Goal: Find specific page/section: Find specific page/section

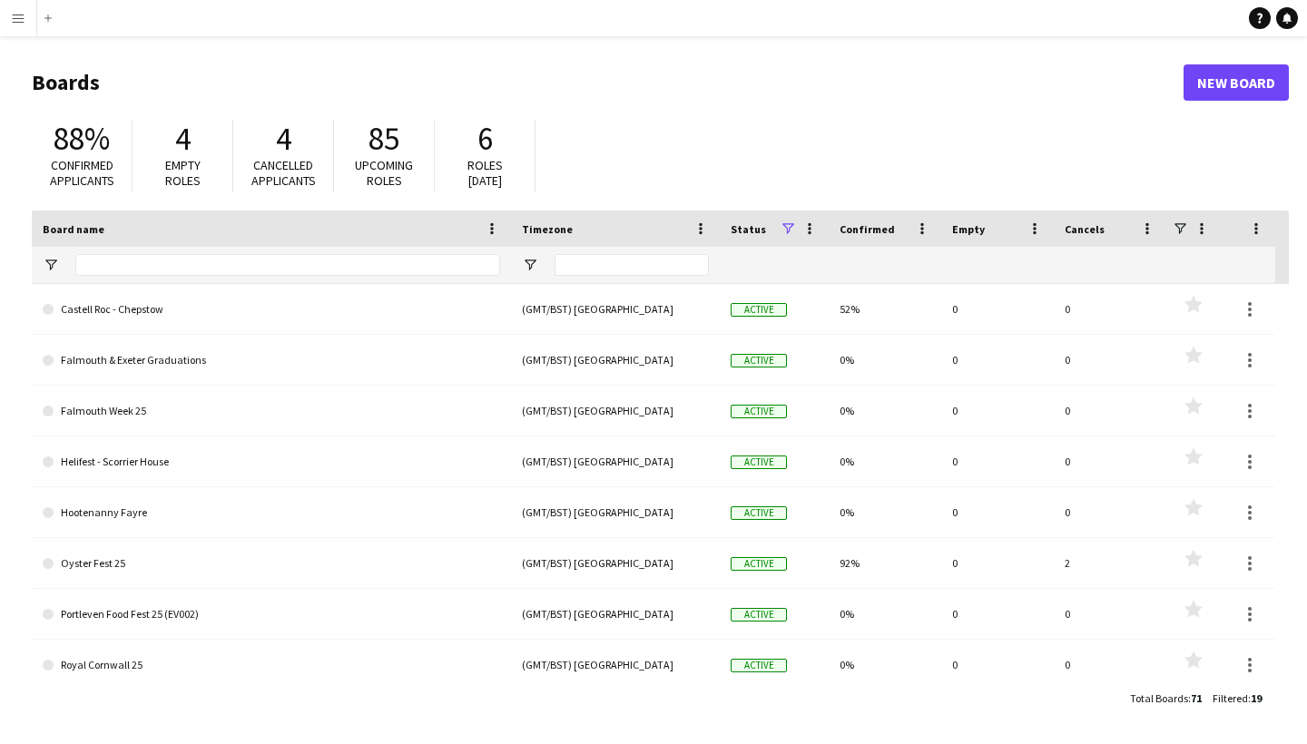
click at [16, 17] on app-icon "Menu" at bounding box center [18, 18] width 15 height 15
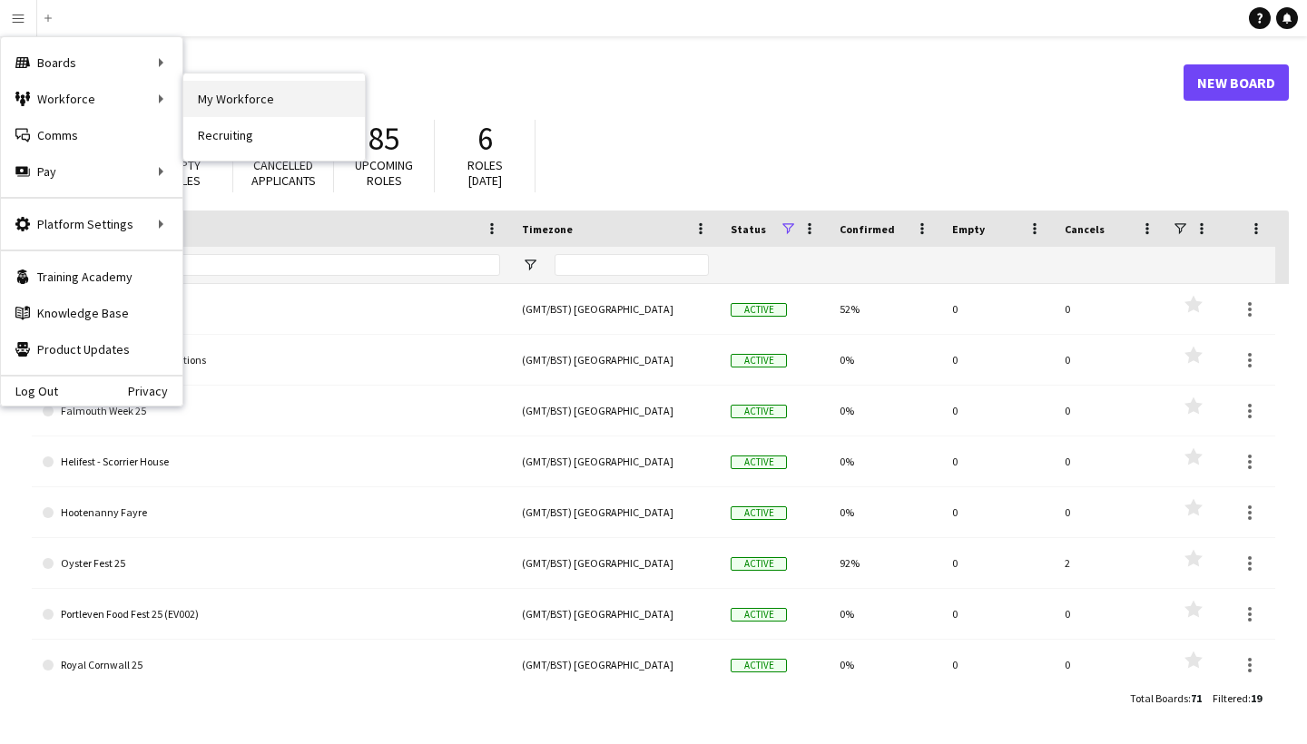
click at [207, 96] on link "My Workforce" at bounding box center [274, 99] width 182 height 36
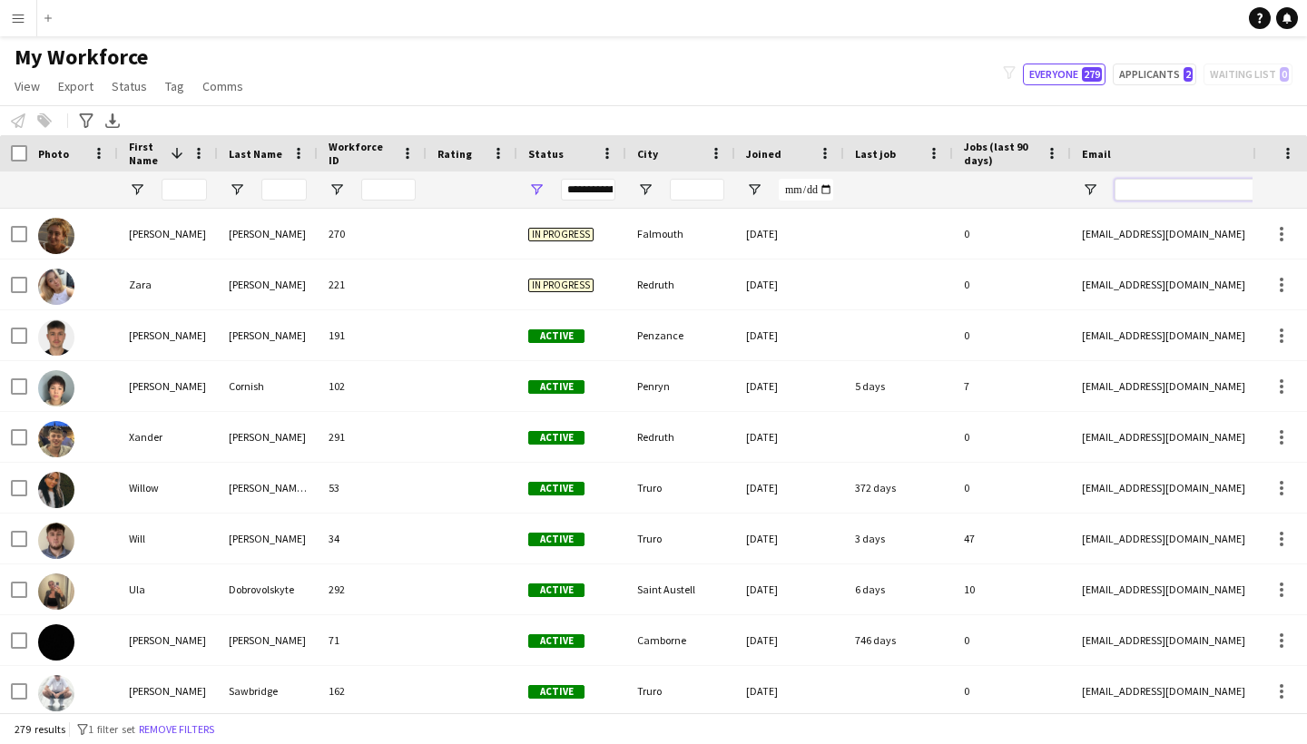
click at [1148, 192] on input "Email Filter Input" at bounding box center [1269, 190] width 309 height 22
click at [182, 187] on input "First Name Filter Input" at bounding box center [182, 190] width 45 height 22
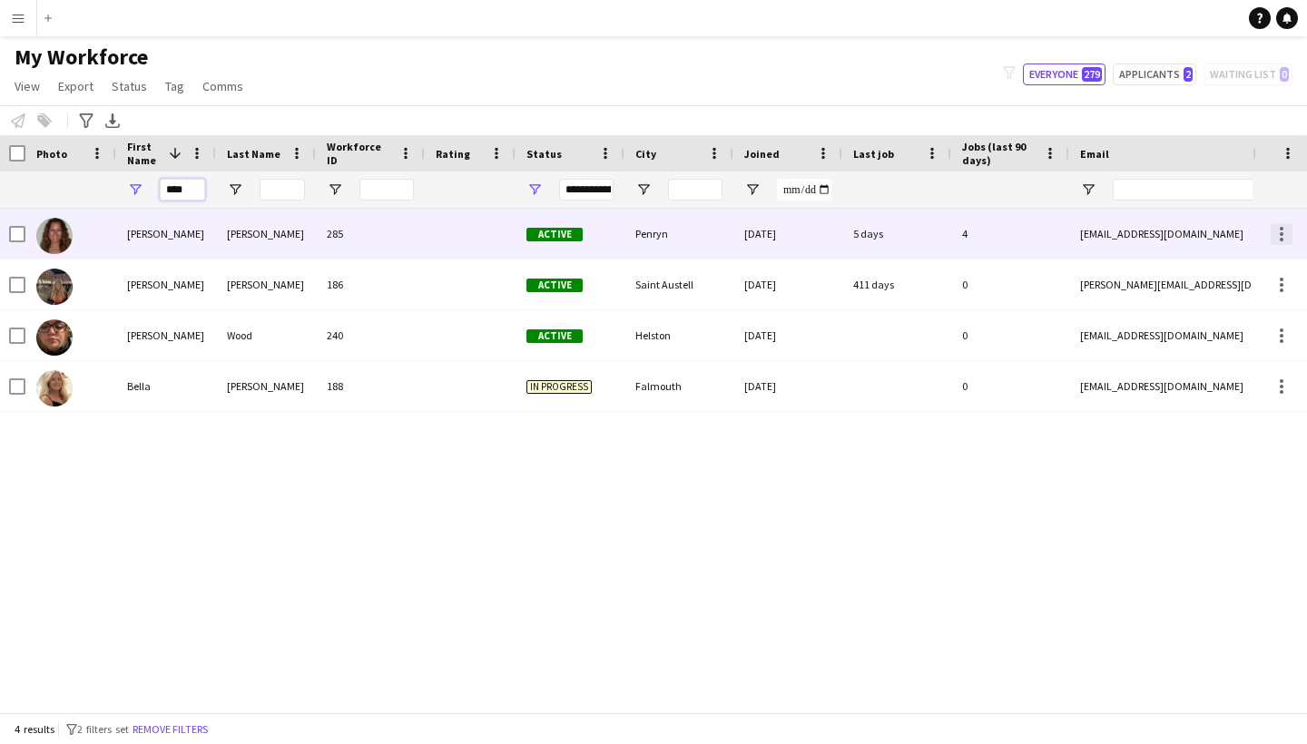
type input "****"
click at [1277, 231] on div at bounding box center [1282, 234] width 22 height 22
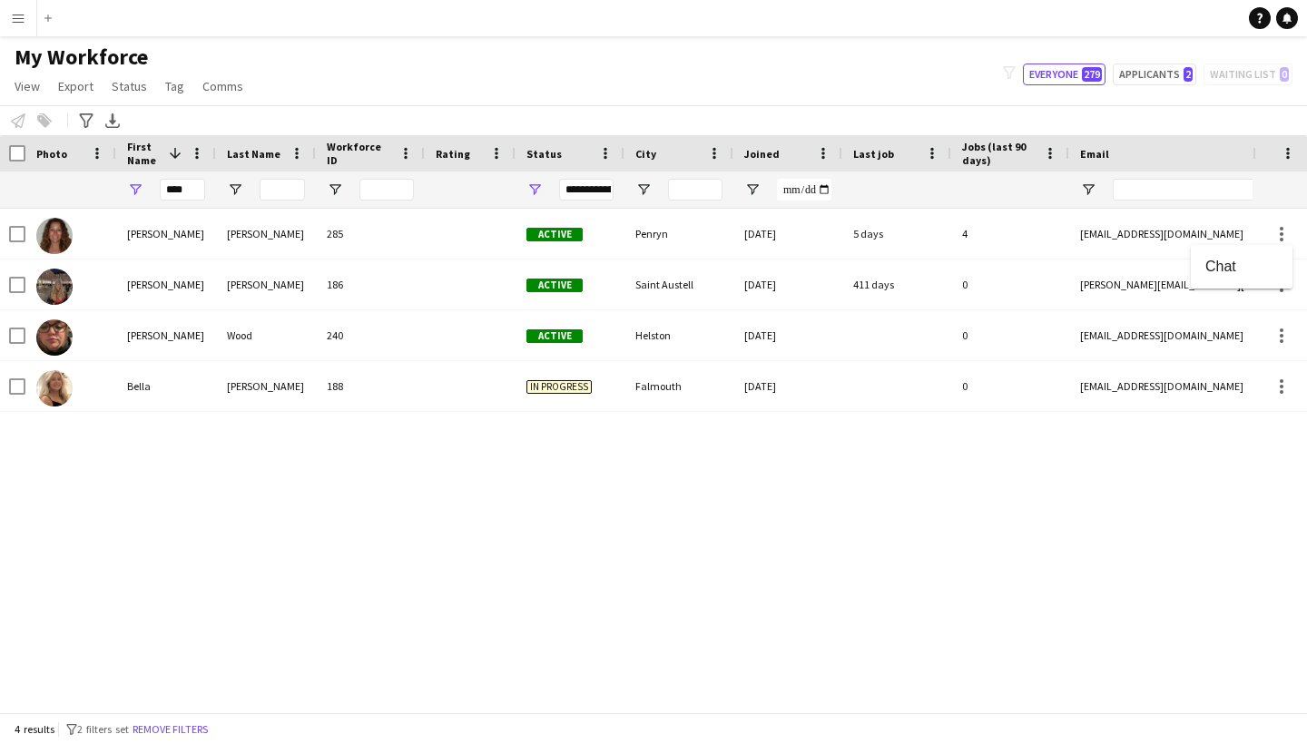
click at [1280, 228] on div at bounding box center [653, 372] width 1307 height 744
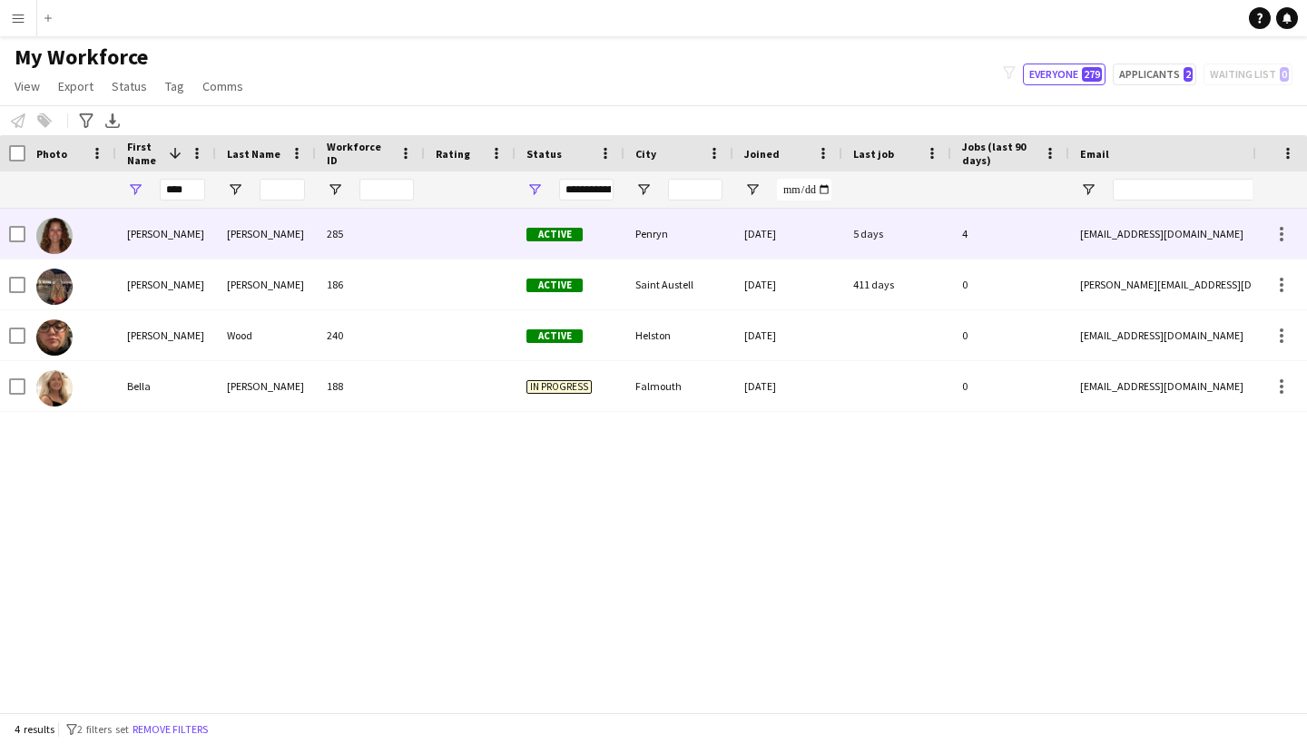
click at [126, 228] on div "[PERSON_NAME]" at bounding box center [166, 234] width 100 height 50
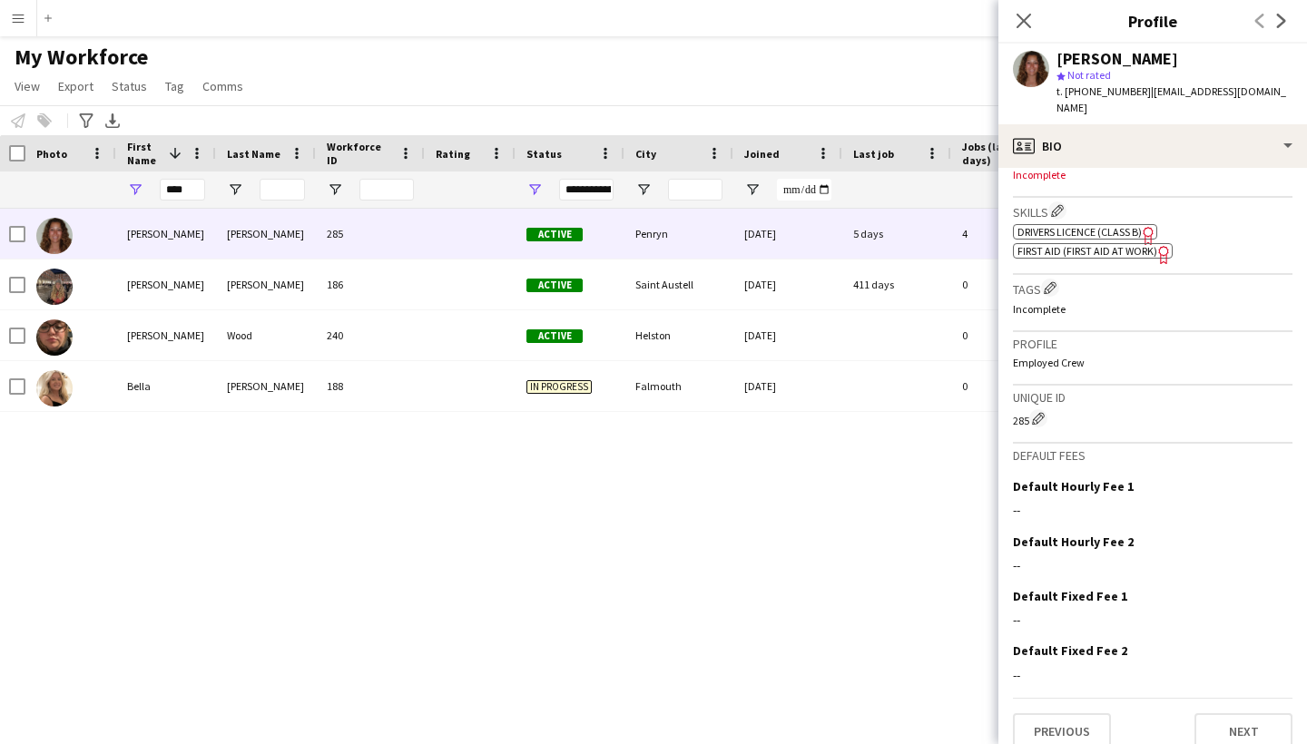
scroll to position [620, 0]
click at [1098, 357] on p "Employed Crew" at bounding box center [1153, 364] width 280 height 14
click at [1252, 714] on button "Next" at bounding box center [1243, 732] width 98 height 36
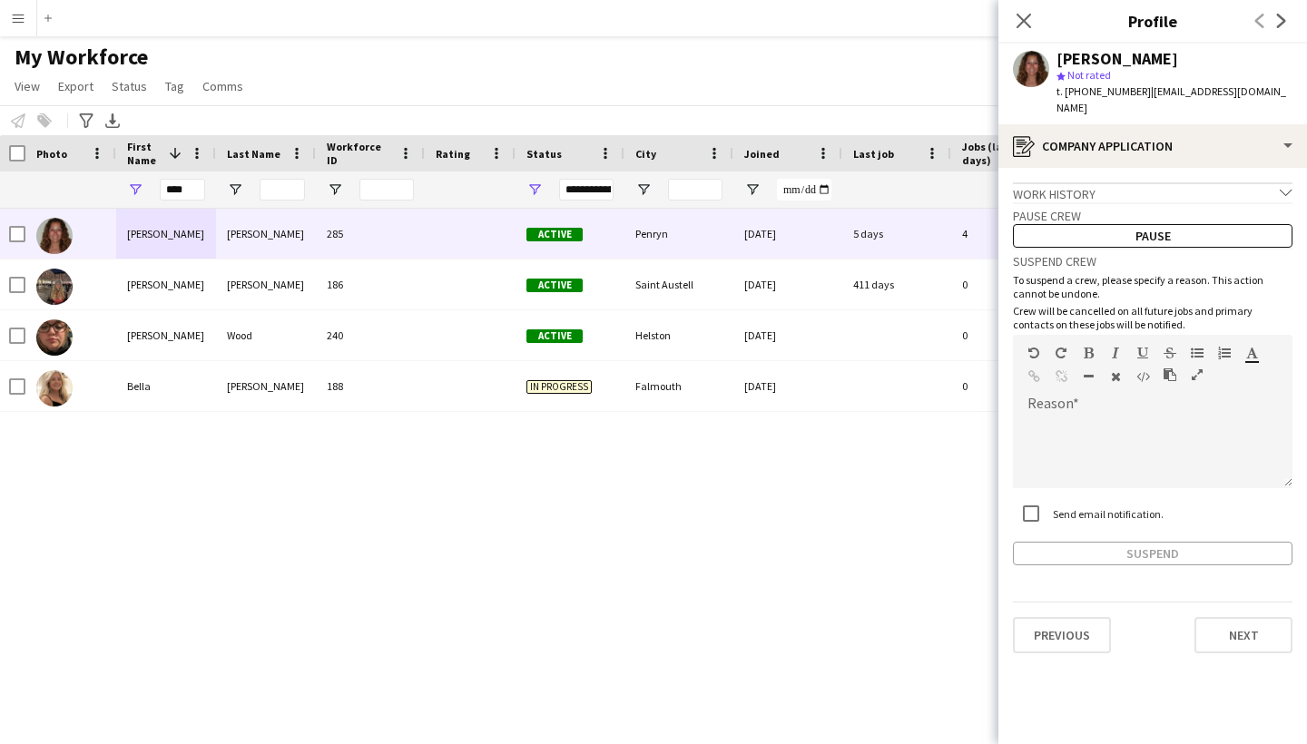
scroll to position [-4, 0]
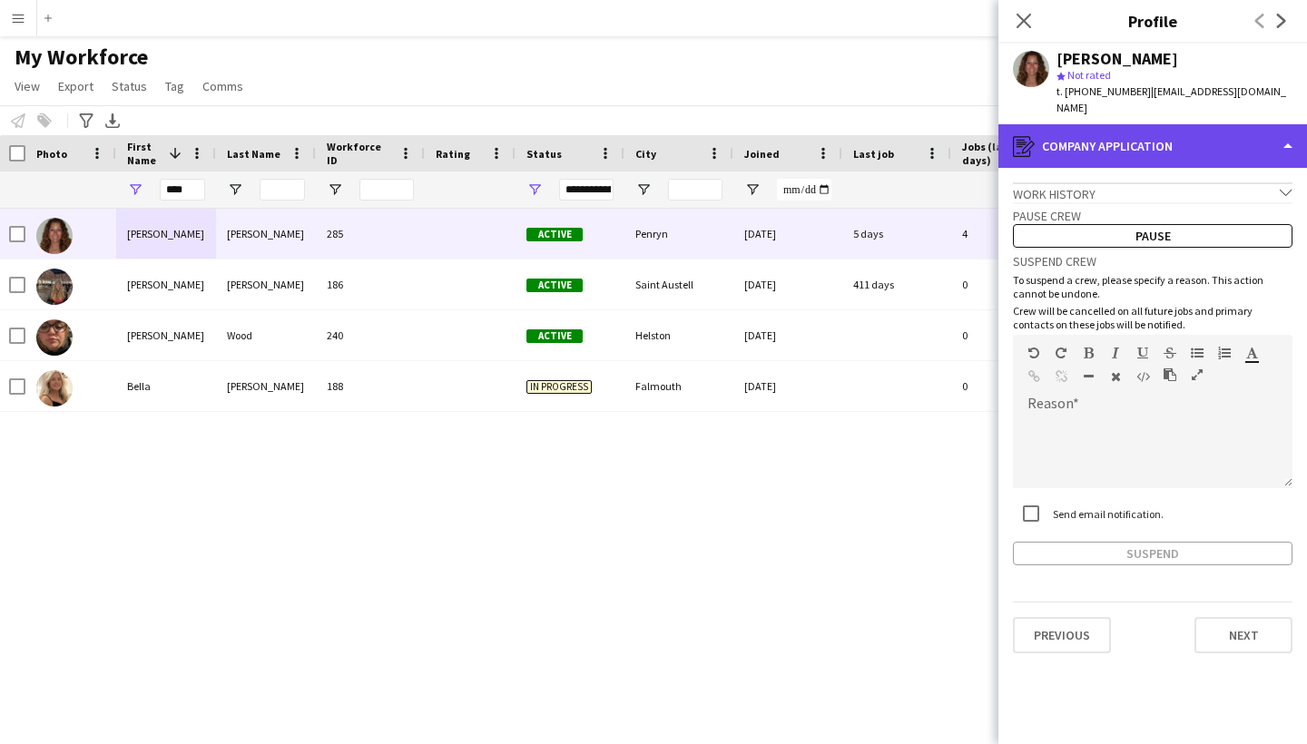
click at [1174, 129] on div "register Company application" at bounding box center [1152, 146] width 309 height 44
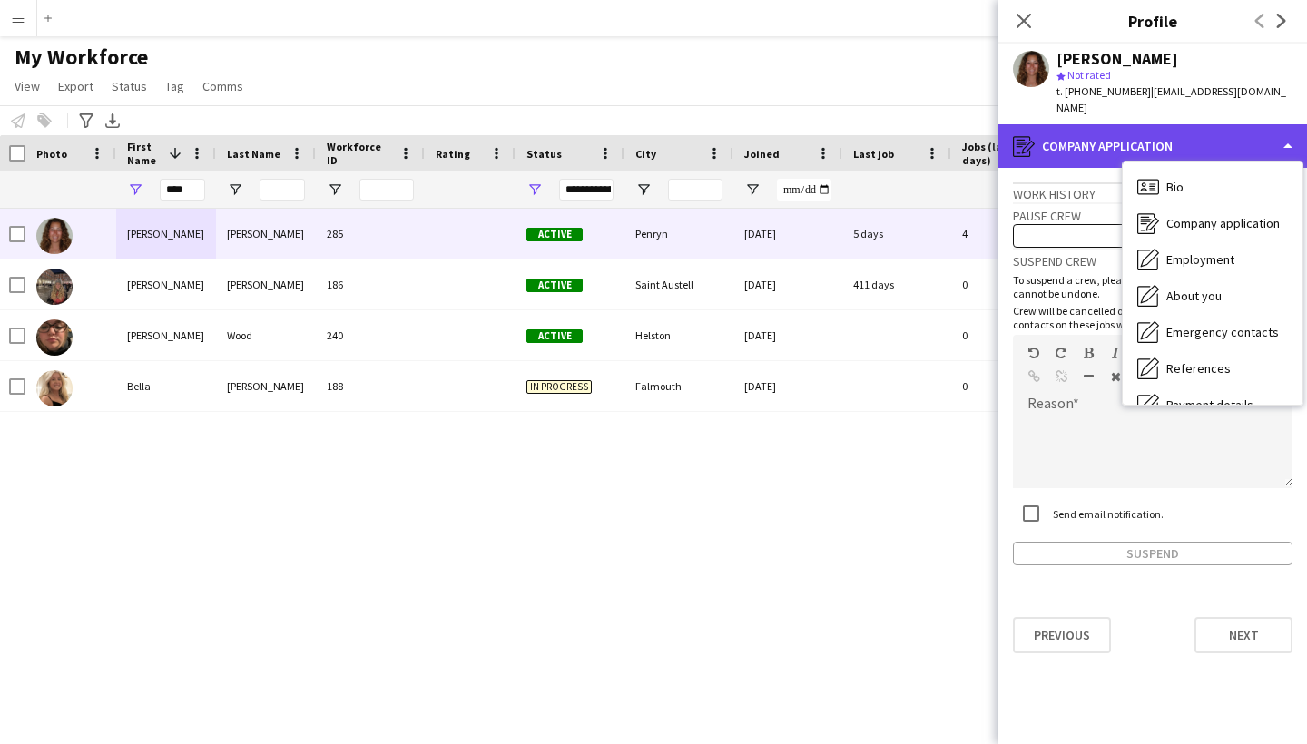
scroll to position [0, 0]
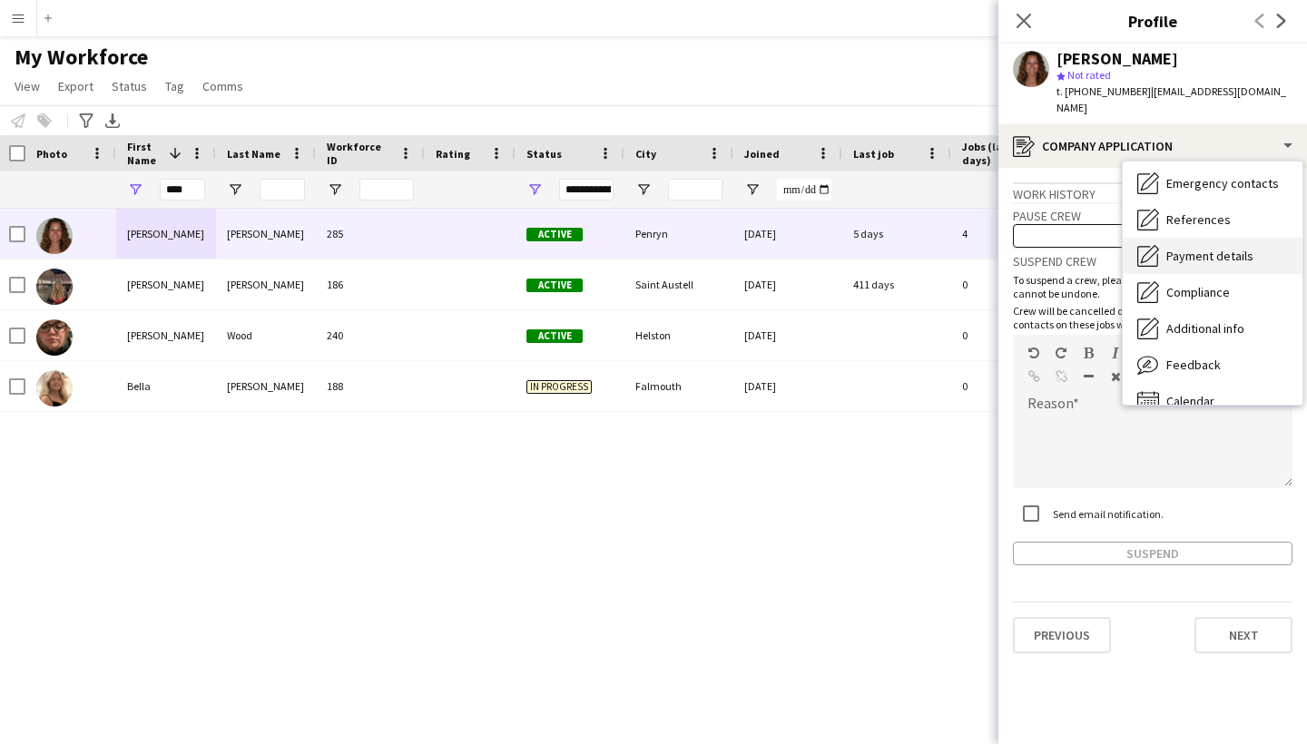
click at [1181, 248] on span "Payment details" at bounding box center [1209, 256] width 87 height 16
